Goal: Check status

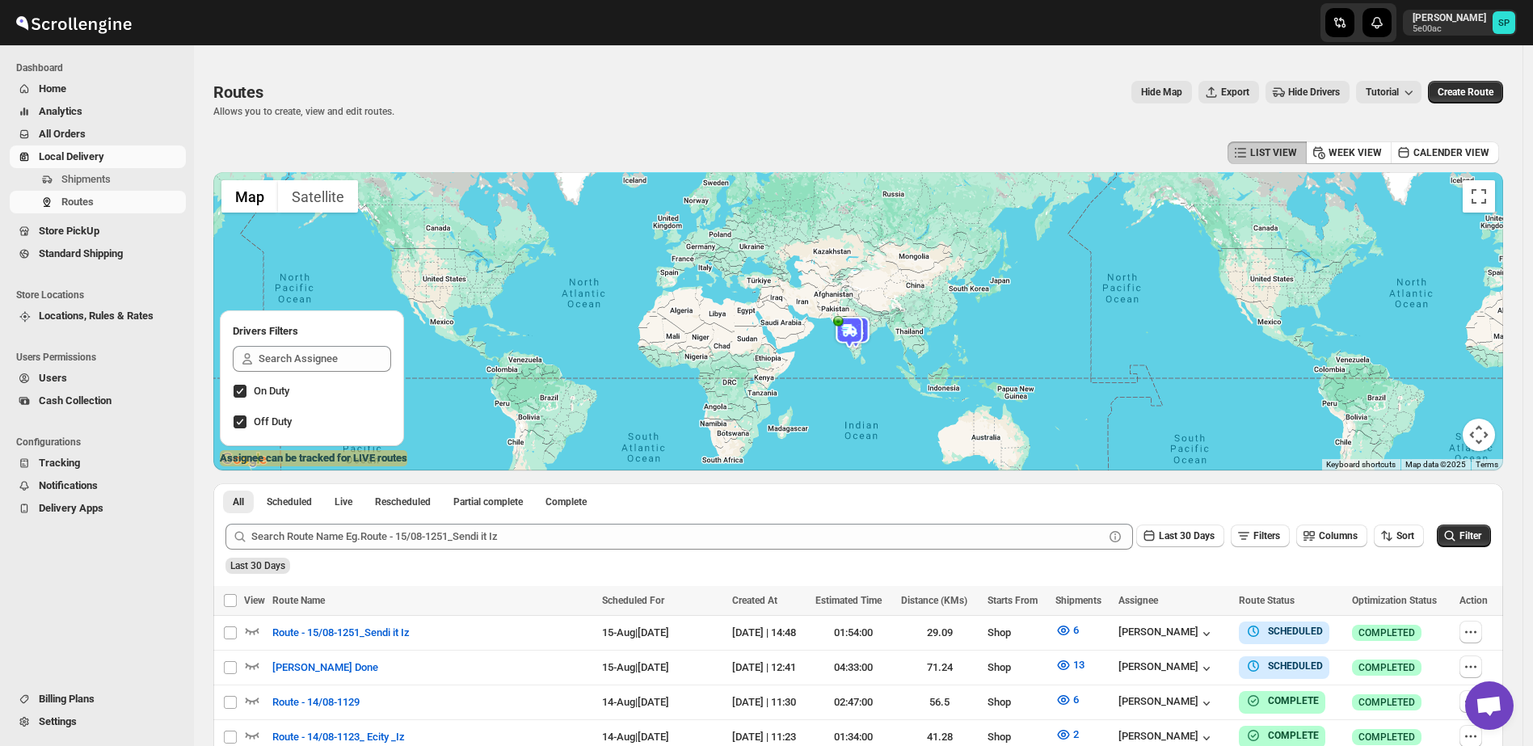
scroll to position [202, 0]
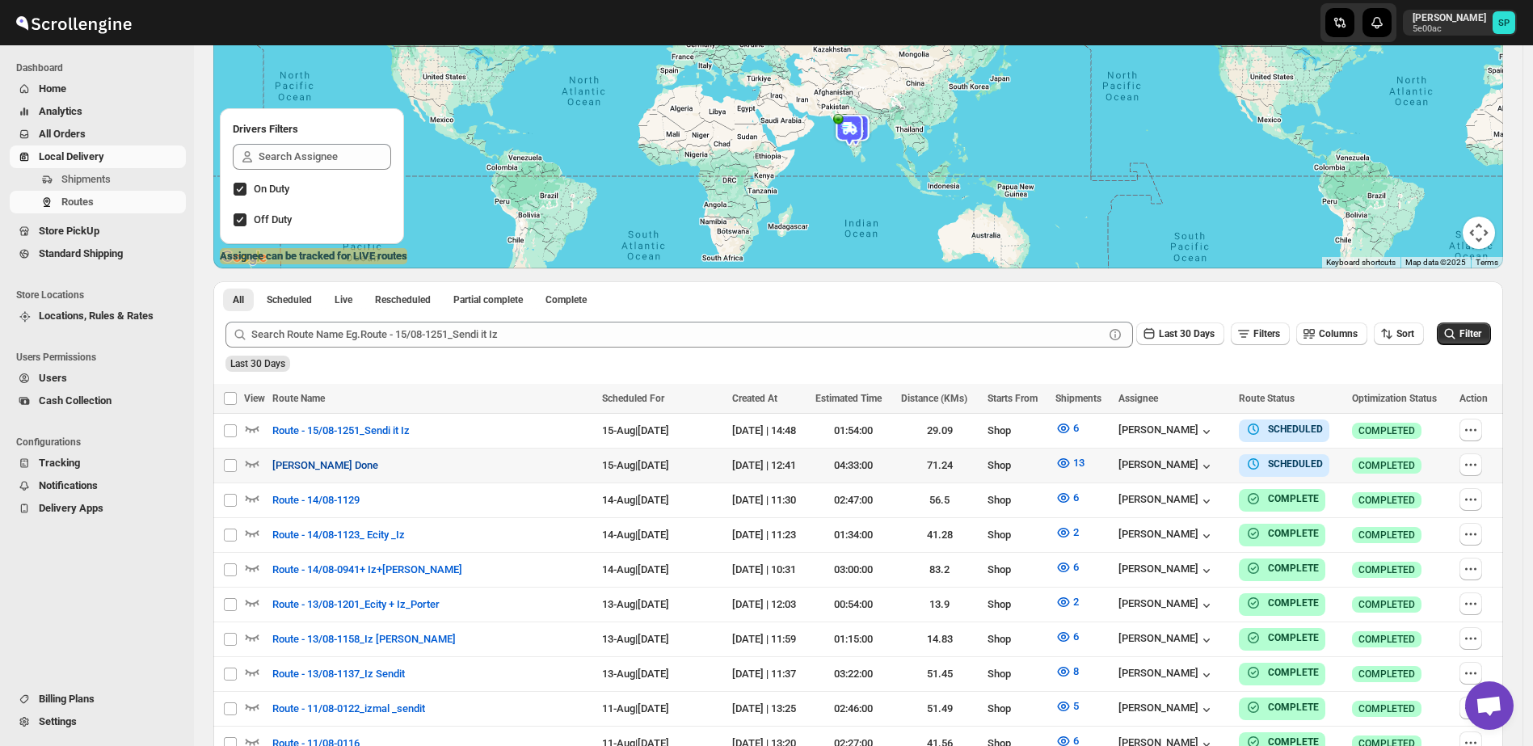
click at [309, 460] on span "[PERSON_NAME] Done" at bounding box center [325, 466] width 106 height 16
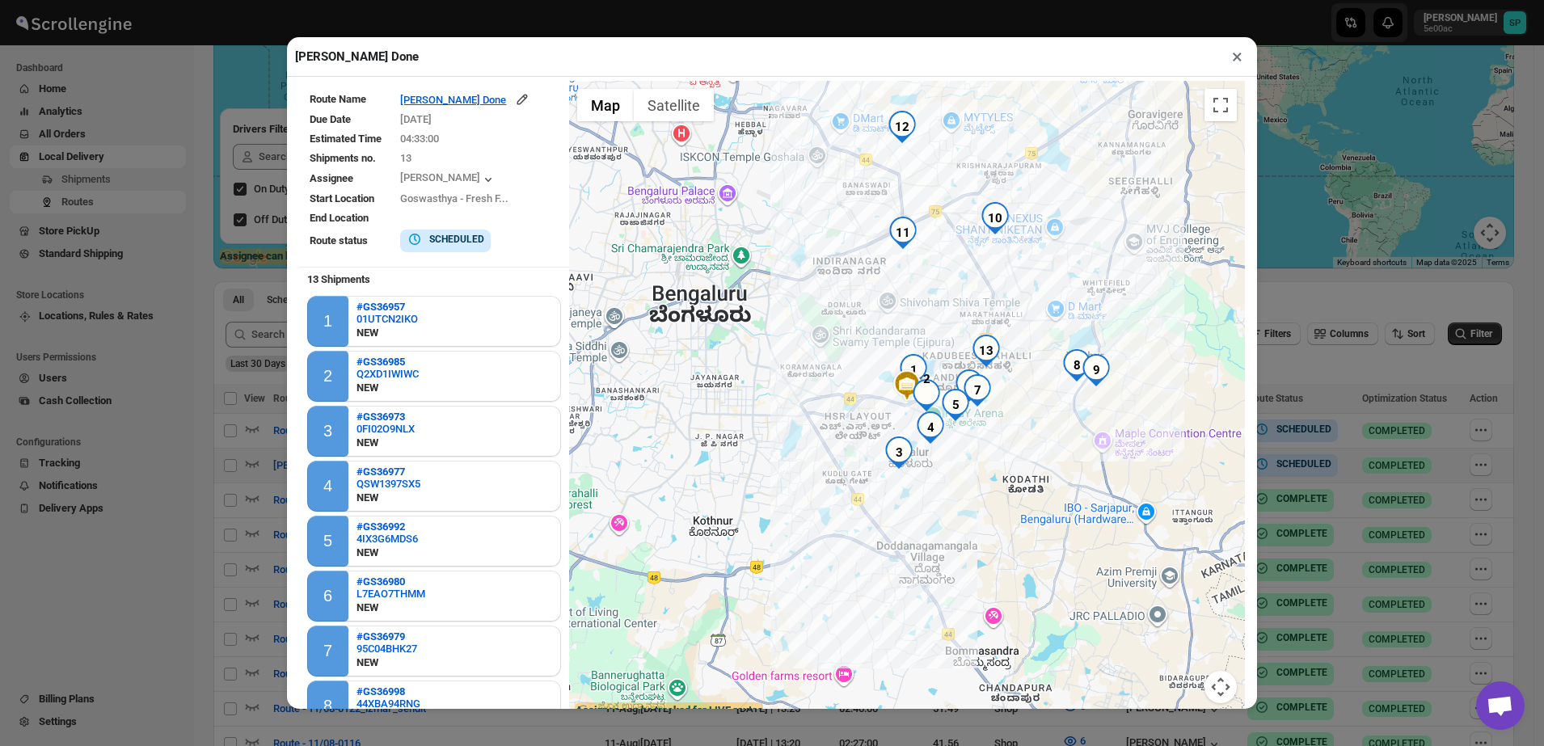
click at [1233, 49] on button "×" at bounding box center [1236, 56] width 23 height 23
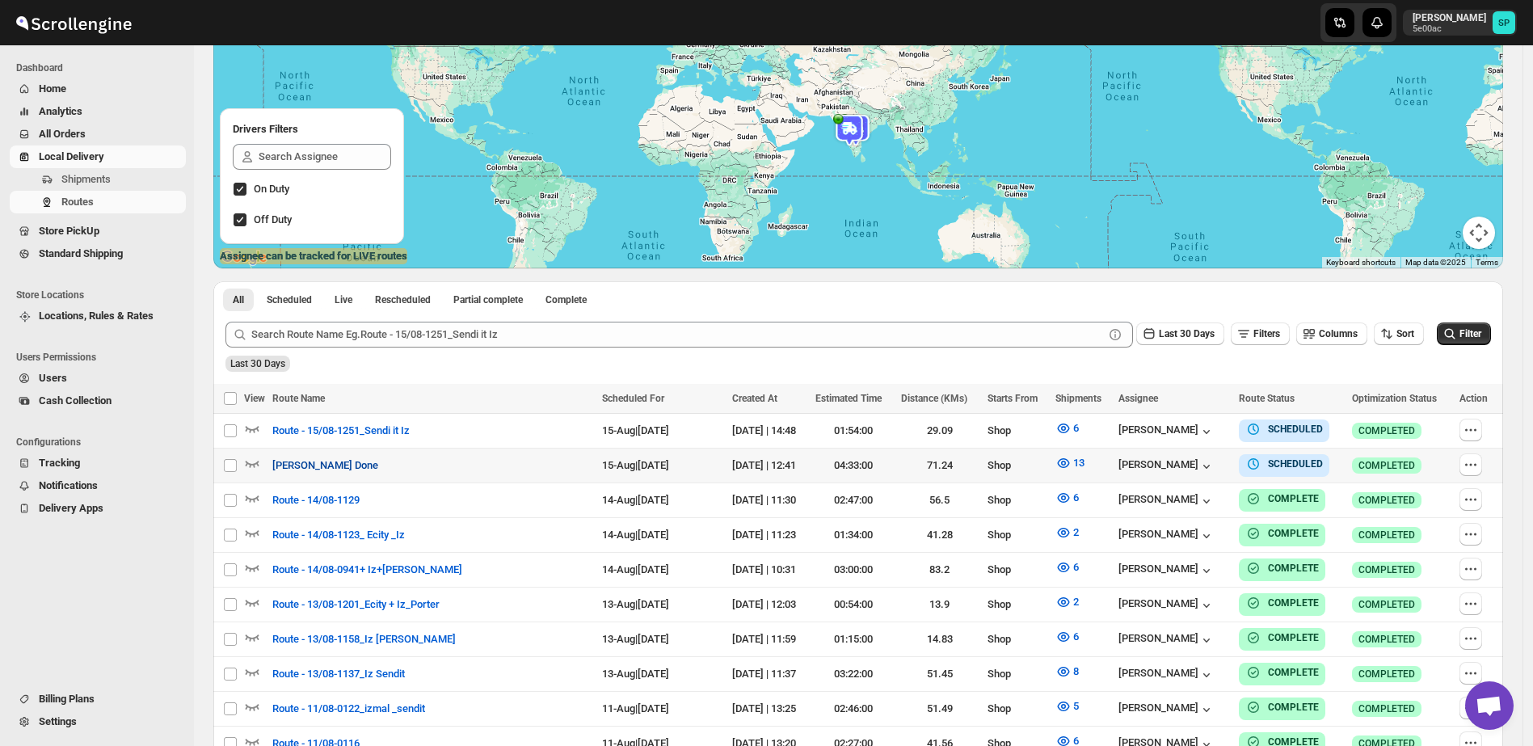
click at [318, 470] on span "[PERSON_NAME] Done" at bounding box center [325, 466] width 106 height 16
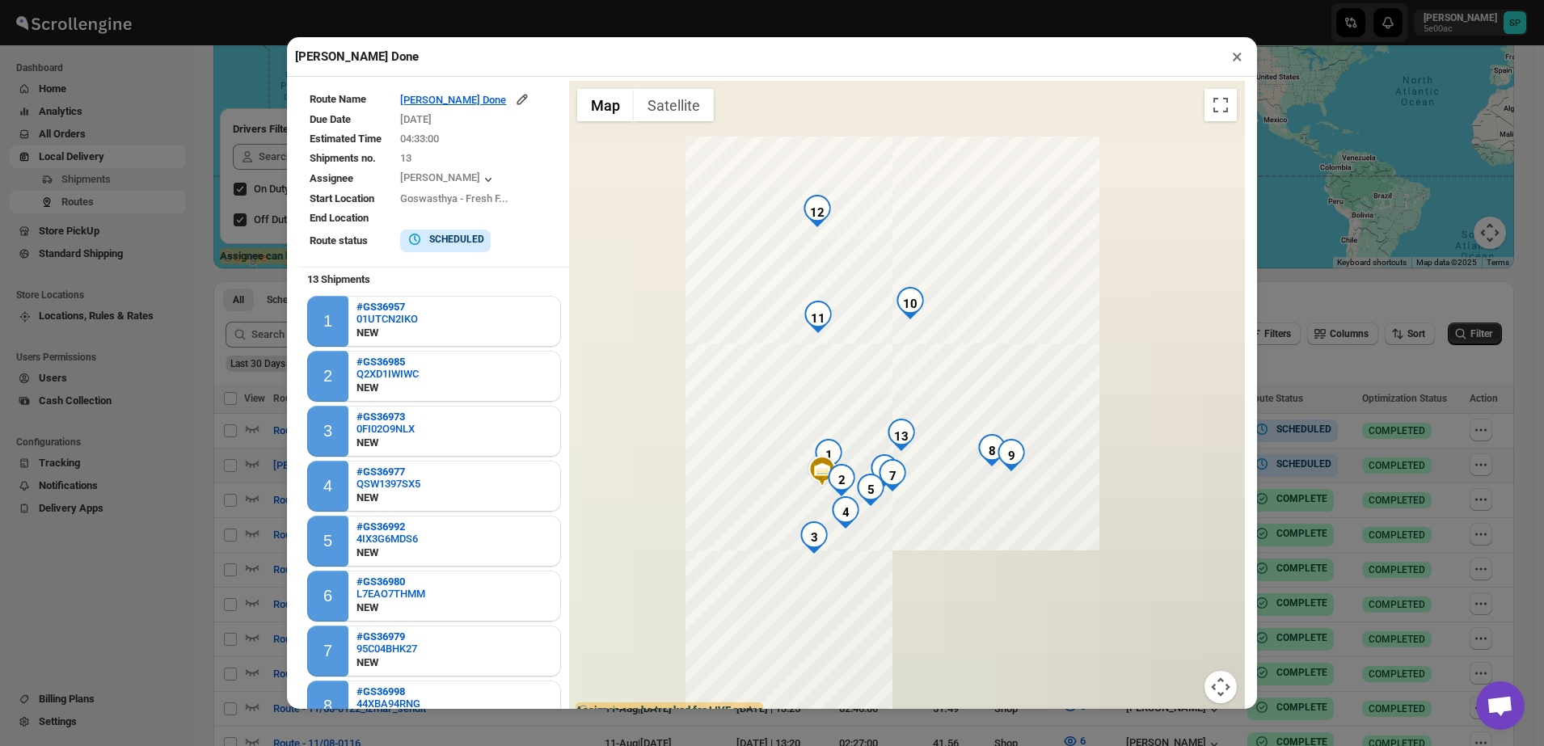
click at [1235, 62] on button "×" at bounding box center [1236, 56] width 23 height 23
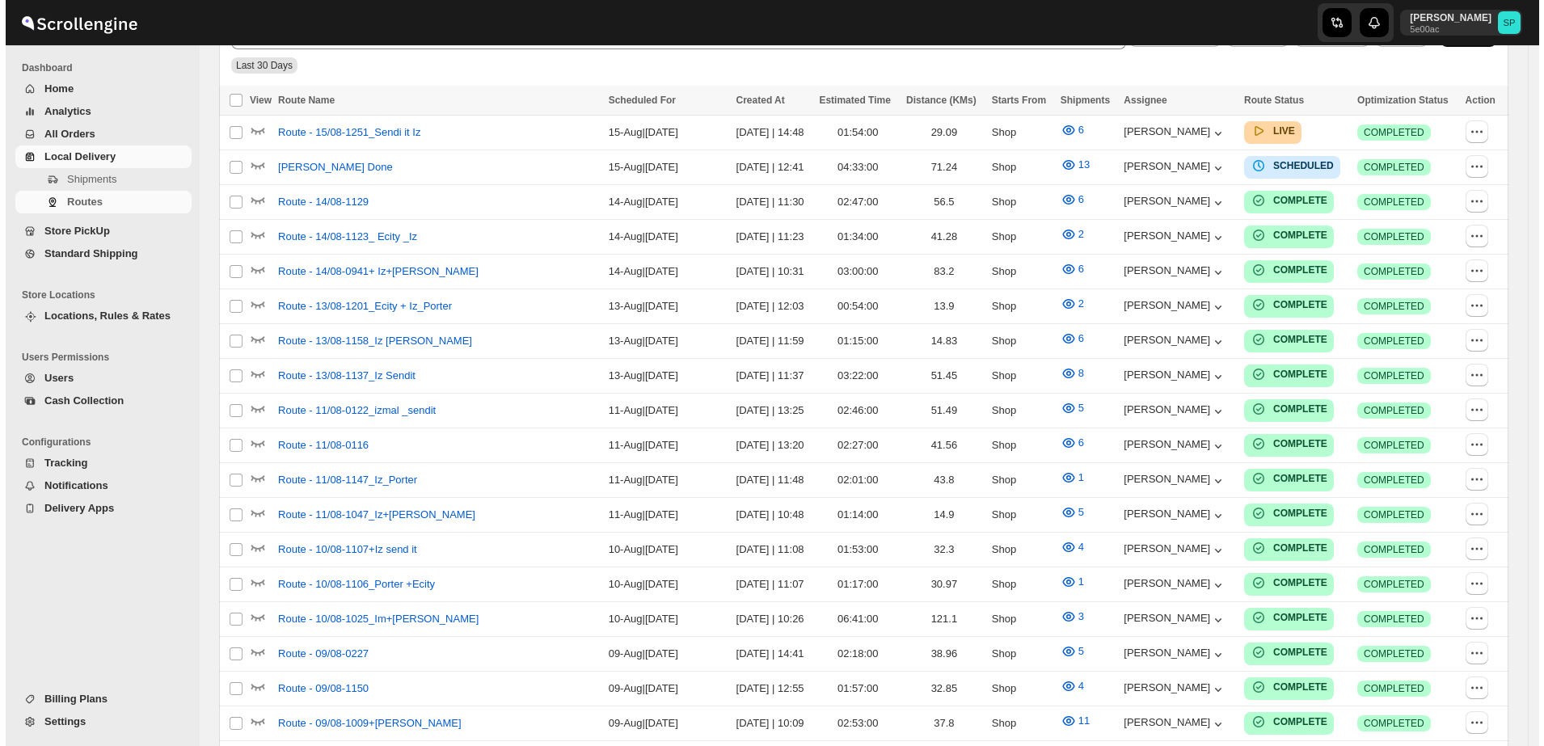
scroll to position [202, 0]
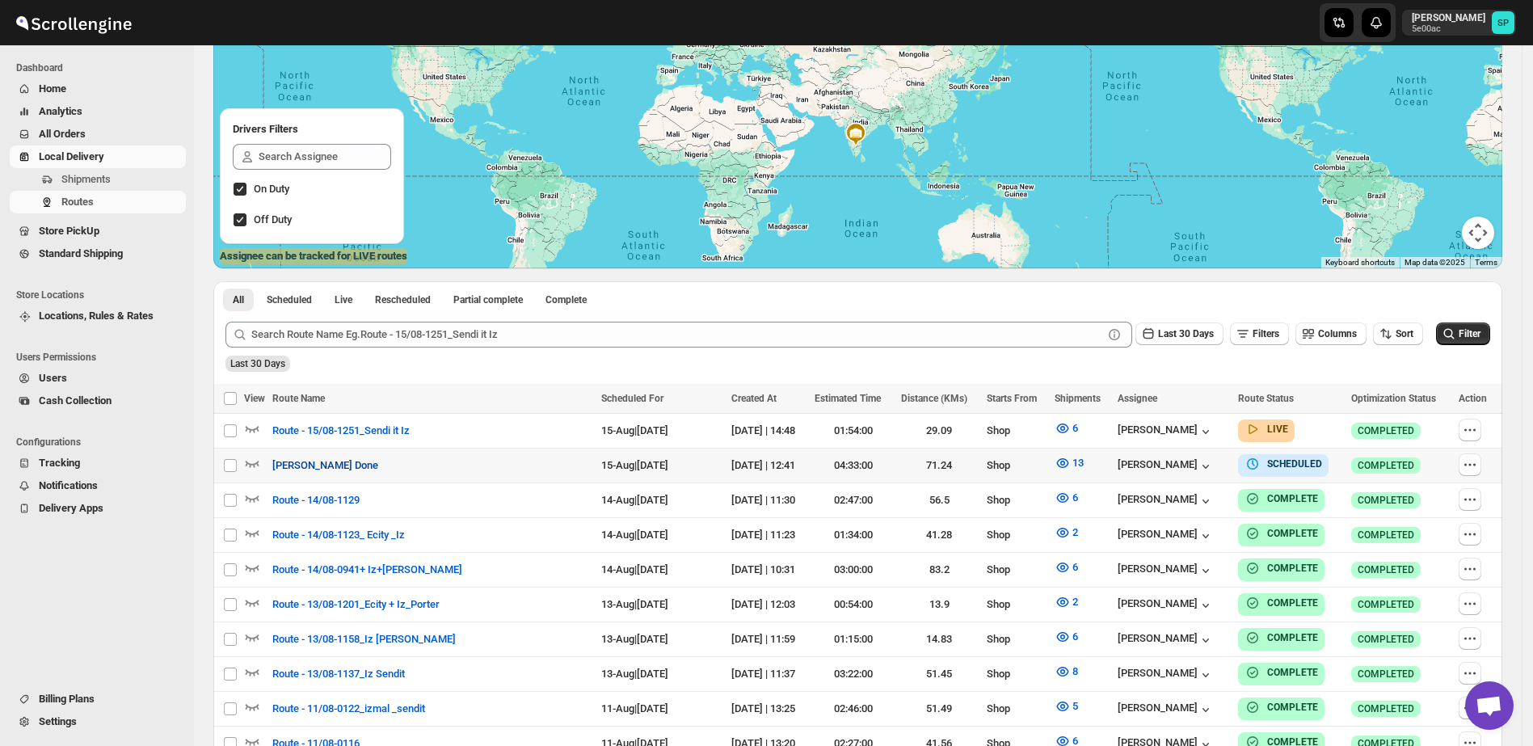
click at [314, 469] on span "[PERSON_NAME] Done" at bounding box center [325, 466] width 106 height 16
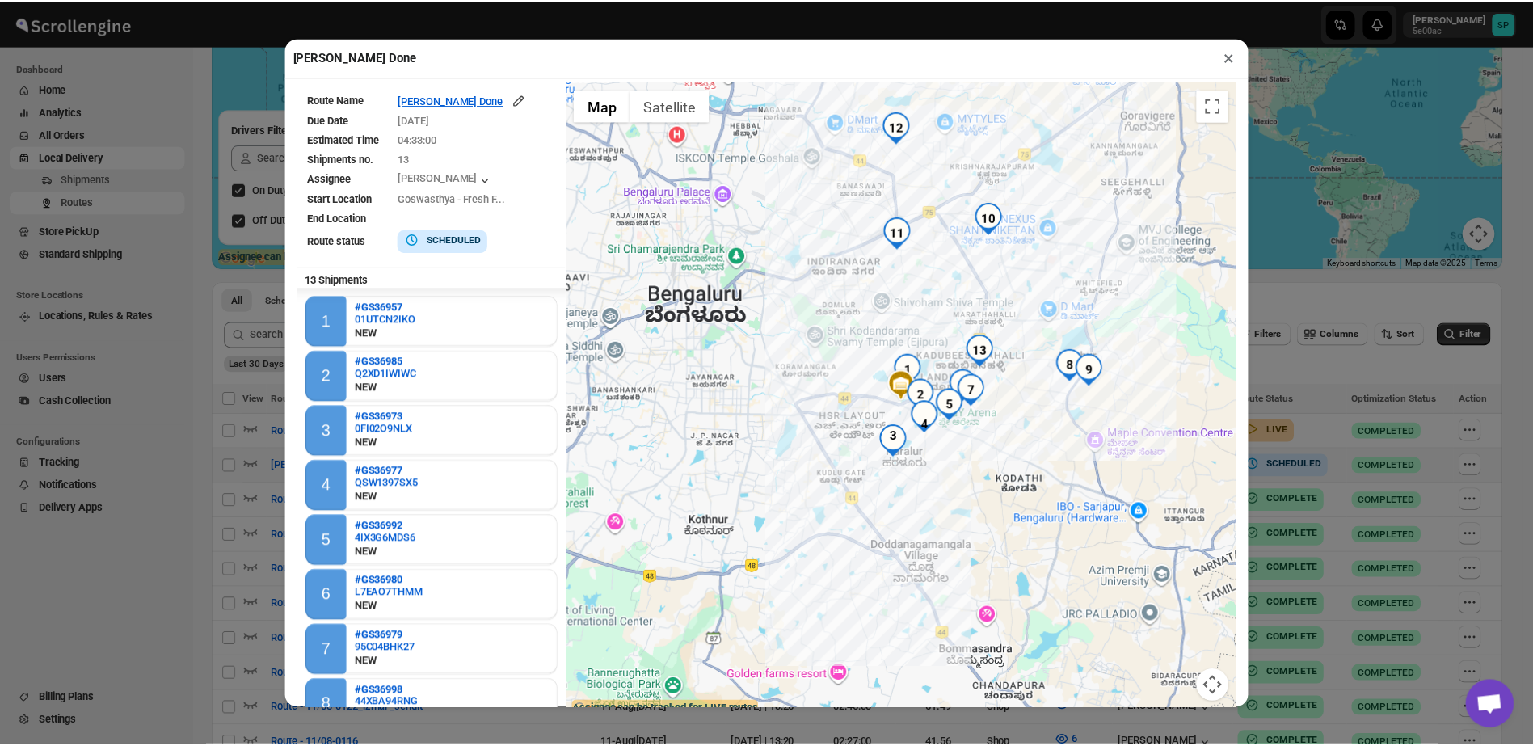
scroll to position [268, 0]
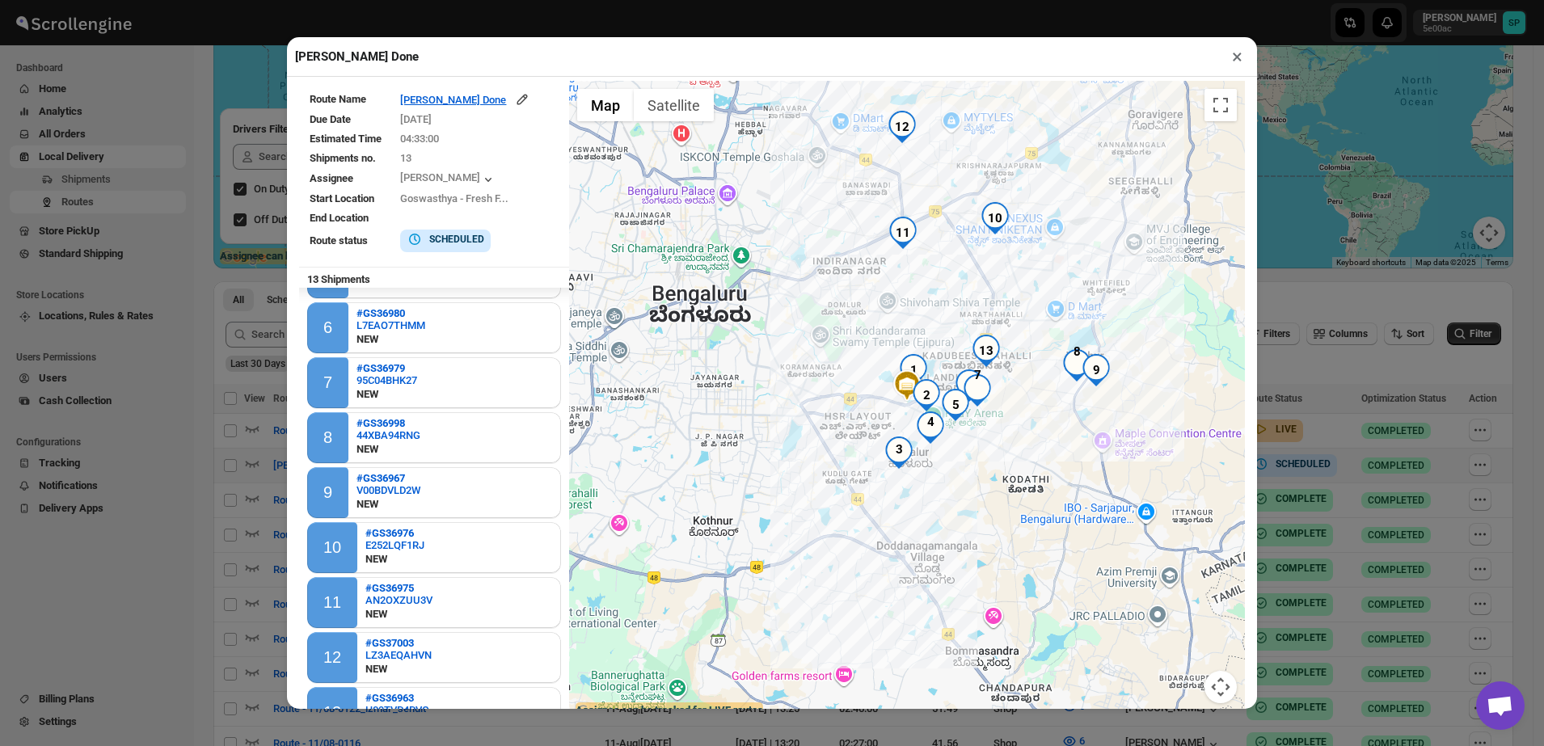
click at [1231, 59] on button "×" at bounding box center [1236, 56] width 23 height 23
